Goal: Obtain resource: Obtain resource

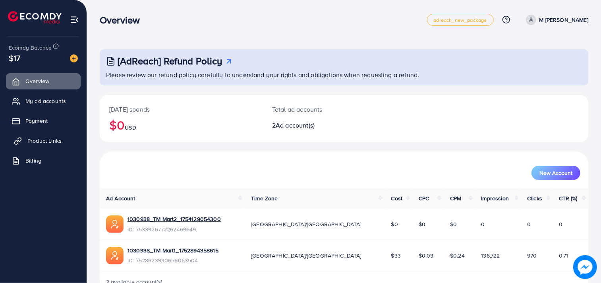
click at [41, 139] on span "Product Links" at bounding box center [44, 141] width 34 height 8
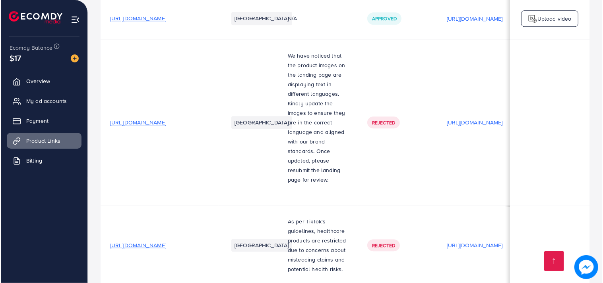
scroll to position [0, 141]
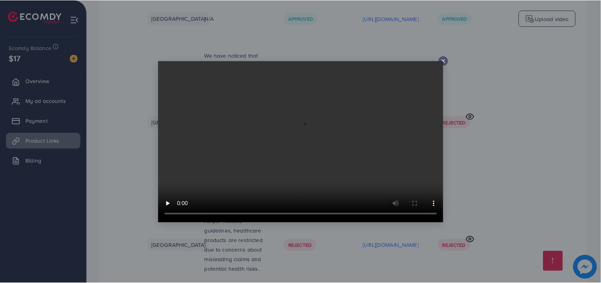
scroll to position [0, 140]
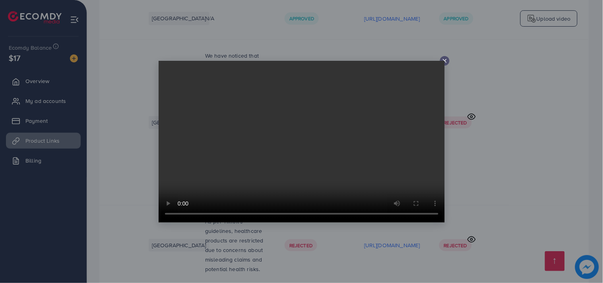
click at [326, 128] on video at bounding box center [302, 142] width 286 height 162
click at [444, 59] on icon at bounding box center [445, 61] width 6 height 6
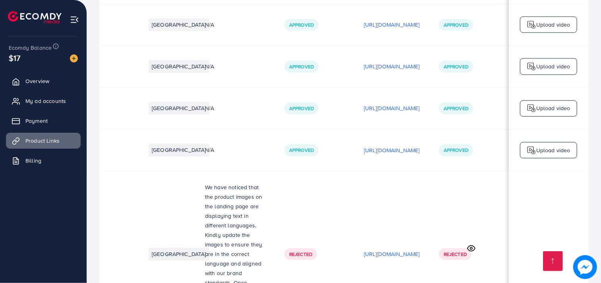
scroll to position [3020, 0]
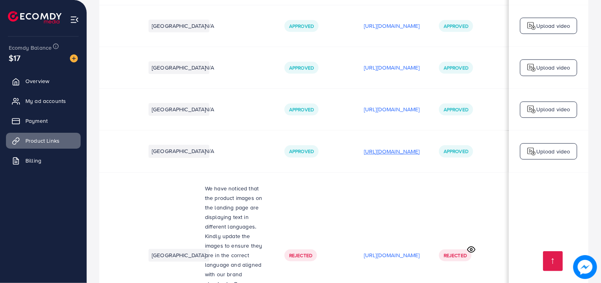
click at [405, 147] on p "[URL][DOMAIN_NAME]" at bounding box center [392, 152] width 56 height 10
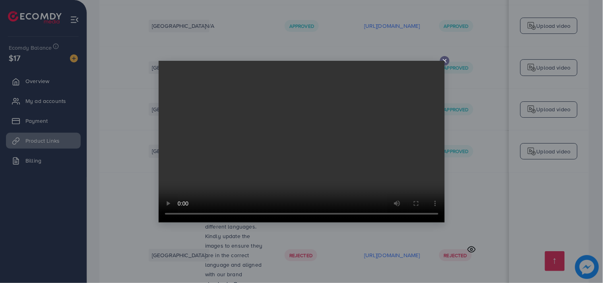
click at [443, 61] on video at bounding box center [302, 142] width 286 height 162
click at [444, 60] on icon at bounding box center [445, 61] width 6 height 6
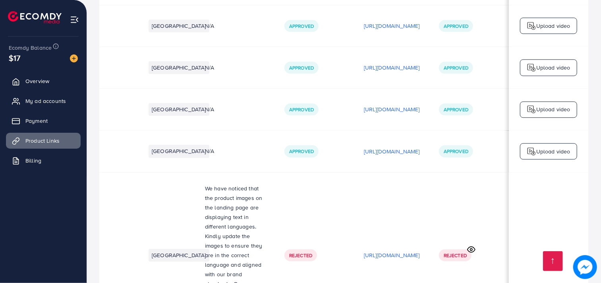
scroll to position [3153, 0]
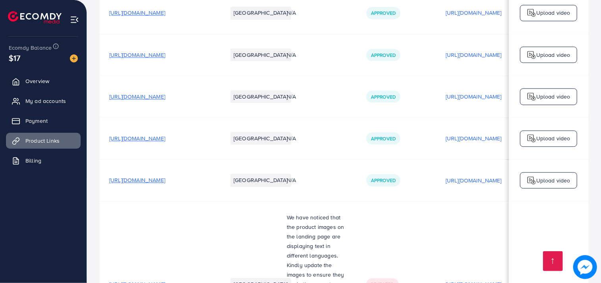
scroll to position [2991, 0]
click at [165, 176] on span "[URL][DOMAIN_NAME]" at bounding box center [137, 180] width 56 height 8
